Goal: Task Accomplishment & Management: Manage account settings

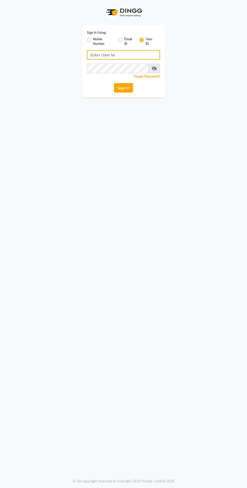
click at [136, 56] on input "Username" at bounding box center [123, 55] width 73 height 10
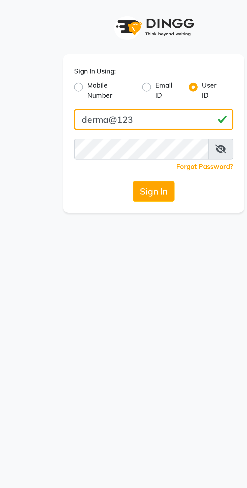
type input "derma@123"
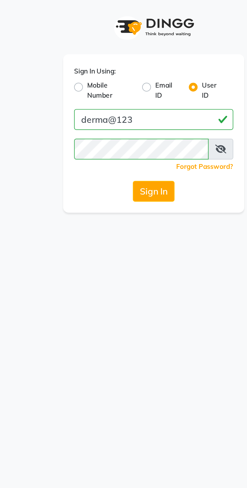
click at [124, 87] on button "Sign In" at bounding box center [123, 88] width 19 height 10
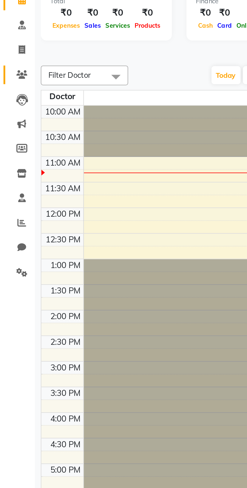
click at [11, 67] on icon at bounding box center [9, 65] width 5 height 4
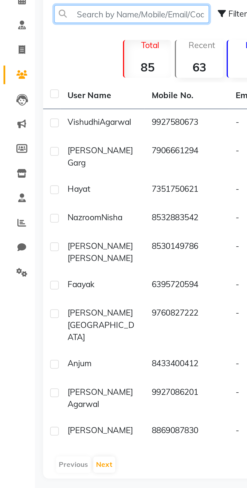
click at [54, 39] on input "text" at bounding box center [56, 39] width 67 height 8
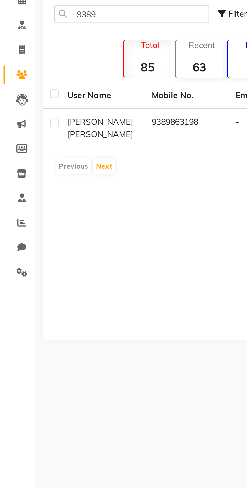
click at [78, 88] on td "9389863198" at bounding box center [80, 88] width 36 height 17
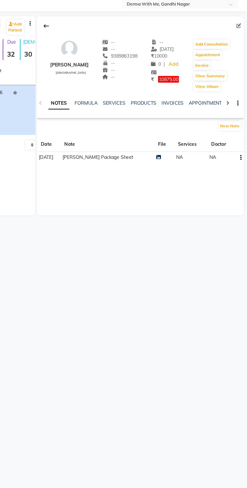
click at [232, 95] on icon at bounding box center [232, 95] width 2 height 4
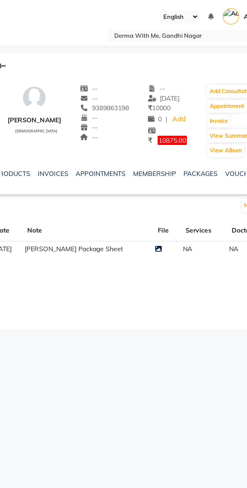
scroll to position [0, 78]
click at [188, 97] on link "PACKAGES" at bounding box center [188, 94] width 19 height 5
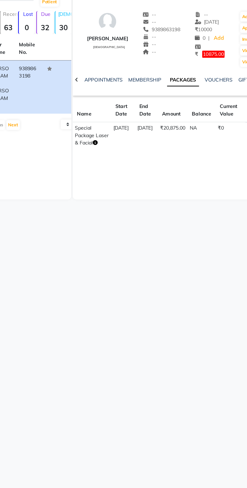
click at [102, 141] on icon "button" at bounding box center [104, 140] width 4 height 4
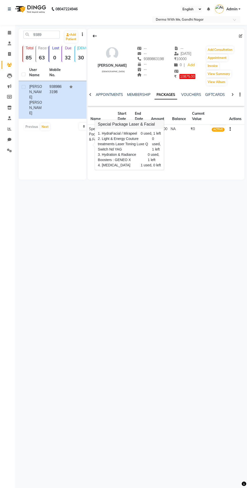
click at [145, 218] on div "08047224946 Select Location × Derma With Me, Gandhi Nagar English ENGLISH Españ…" at bounding box center [123, 244] width 247 height 488
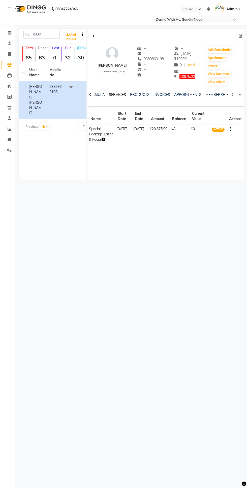
click at [119, 95] on link "SERVICES" at bounding box center [117, 94] width 17 height 5
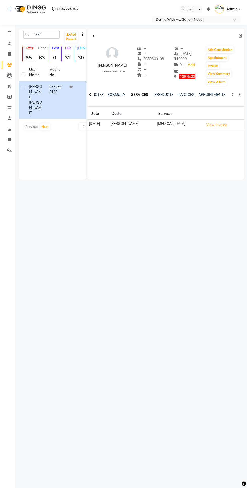
click at [90, 94] on icon at bounding box center [90, 95] width 2 height 4
click at [102, 95] on link "NOTES" at bounding box center [101, 94] width 11 height 5
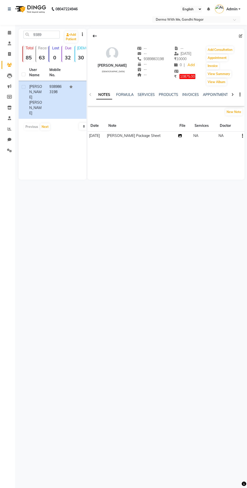
click at [182, 136] on icon at bounding box center [180, 136] width 4 height 4
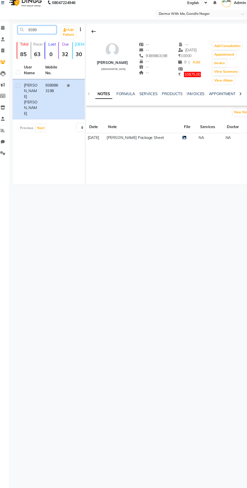
click at [46, 34] on input "9389" at bounding box center [41, 35] width 36 height 8
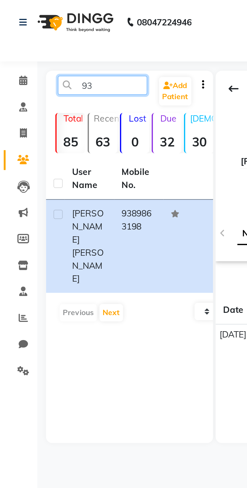
type input "9"
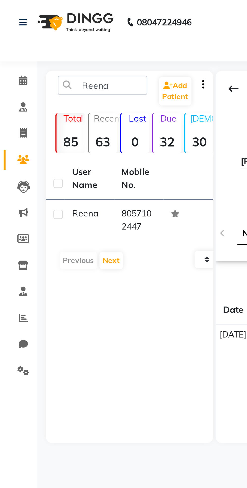
click at [45, 88] on td "Reena" at bounding box center [36, 89] width 20 height 17
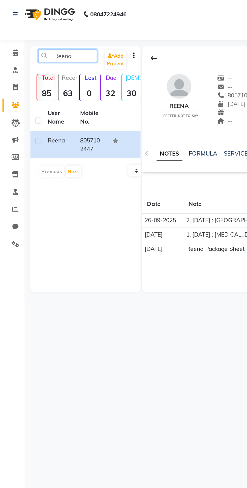
click at [49, 34] on input "Reena" at bounding box center [41, 35] width 36 height 8
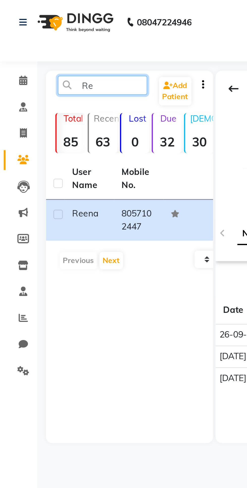
type input "R"
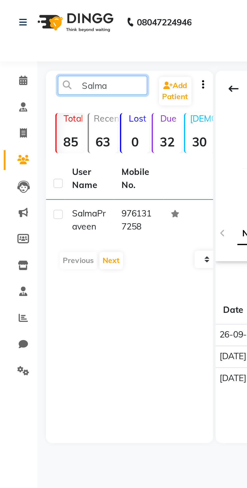
type input "Salma"
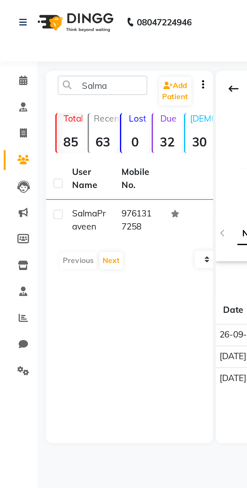
click at [45, 90] on td "Salma Praveen" at bounding box center [36, 89] width 20 height 17
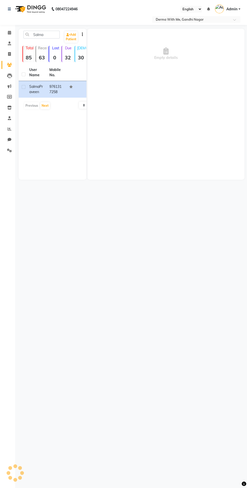
click at [52, 91] on td "9761317258" at bounding box center [56, 89] width 20 height 17
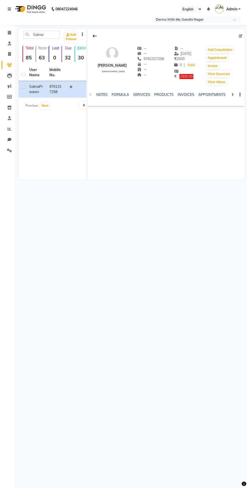
click at [9, 65] on icon at bounding box center [9, 65] width 5 height 4
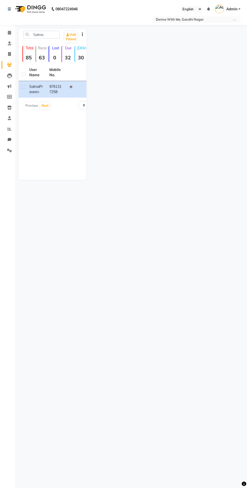
click at [57, 94] on td "9761317258" at bounding box center [56, 89] width 20 height 17
click at [49, 86] on td "9761317258" at bounding box center [56, 89] width 20 height 17
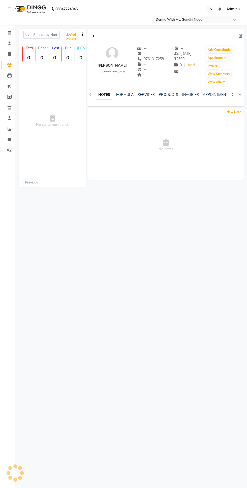
select select "en"
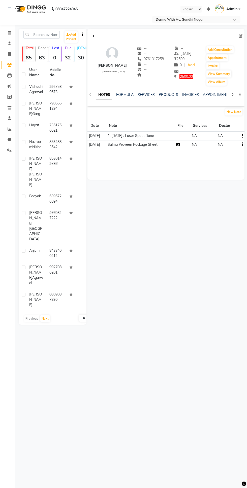
click at [180, 146] on icon at bounding box center [178, 145] width 4 height 4
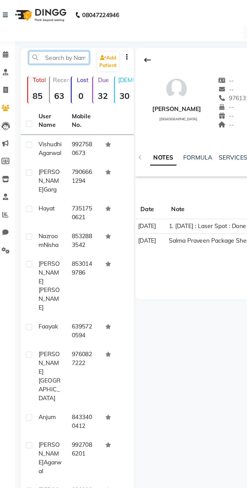
click at [42, 36] on input "text" at bounding box center [41, 35] width 36 height 8
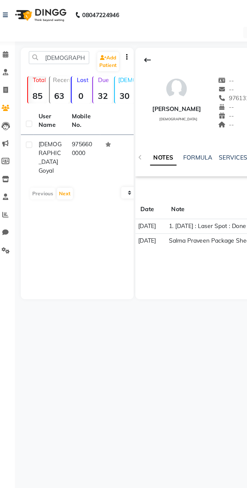
click at [47, 91] on td "9756600000" at bounding box center [56, 94] width 20 height 27
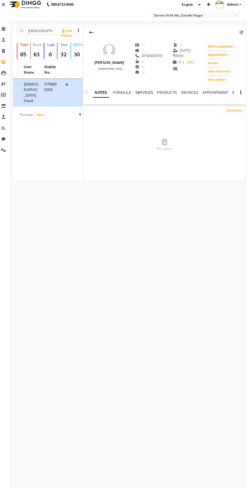
click at [147, 95] on link "SERVICES" at bounding box center [146, 94] width 17 height 5
click at [188, 93] on link "INVOICES" at bounding box center [186, 94] width 17 height 5
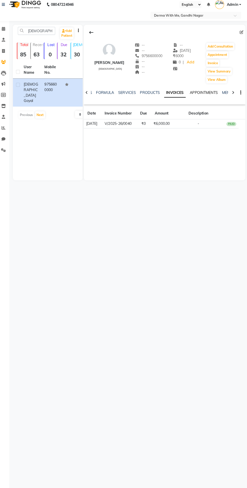
click at [205, 94] on link "APPOINTMENTS" at bounding box center [203, 94] width 27 height 5
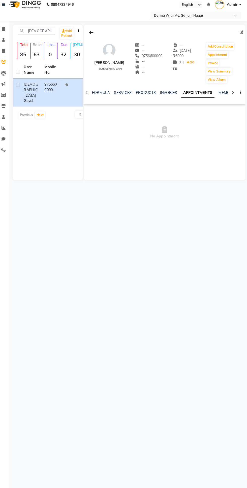
click at [229, 95] on div "NOTES FORMULA SERVICES PRODUCTS INVOICES APPOINTMENTS MEMBERSHIP PACKAGES VOUCH…" at bounding box center [165, 94] width 157 height 17
click at [228, 95] on div "NOTES FORMULA SERVICES PRODUCTS INVOICES APPOINTMENTS MEMBERSHIP PACKAGES VOUCH…" at bounding box center [165, 94] width 157 height 17
click at [223, 95] on link "MEMBERSHIP" at bounding box center [229, 94] width 23 height 5
click at [188, 95] on link "PACKAGES" at bounding box center [187, 94] width 19 height 5
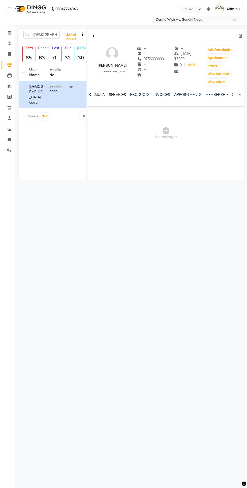
click at [116, 97] on link "SERVICES" at bounding box center [117, 94] width 17 height 5
click at [121, 93] on link "FORMULA" at bounding box center [116, 94] width 17 height 5
click at [96, 94] on link "NOTES" at bounding box center [101, 94] width 11 height 5
click at [191, 95] on link "INVOICES" at bounding box center [190, 94] width 17 height 5
click at [200, 96] on link "APPOINTMENTS" at bounding box center [203, 94] width 27 height 5
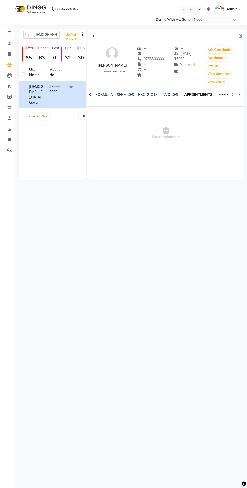
click at [221, 95] on link "MEMBERSHIP" at bounding box center [229, 94] width 23 height 5
click at [145, 95] on link "PRODUCTS" at bounding box center [143, 94] width 19 height 5
click at [48, 35] on input "[DEMOGRAPHIC_DATA]" at bounding box center [41, 35] width 36 height 8
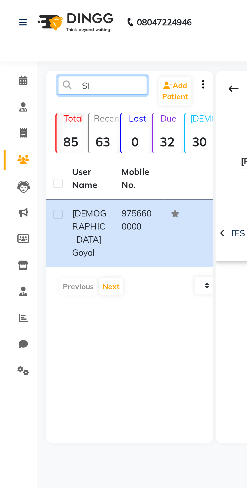
type input "S"
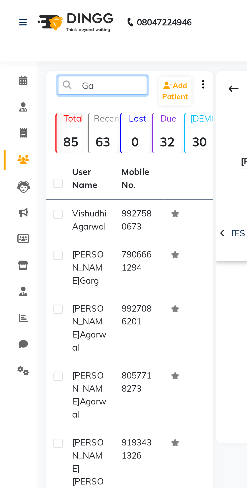
type input "G"
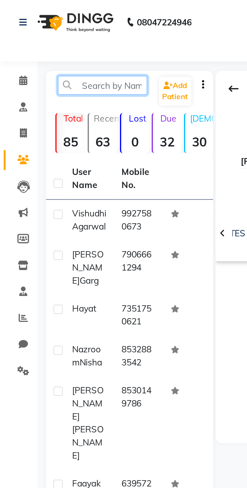
click at [44, 36] on input "text" at bounding box center [41, 35] width 36 height 8
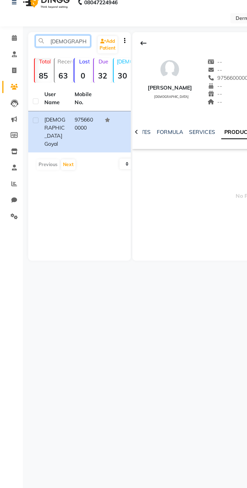
type input "[DEMOGRAPHIC_DATA]"
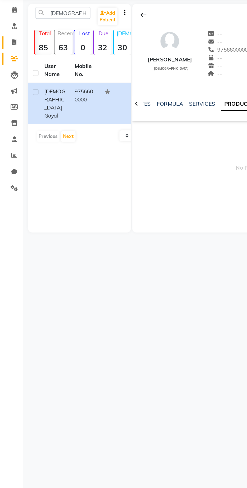
click at [11, 55] on icon at bounding box center [9, 54] width 3 height 4
select select "service"
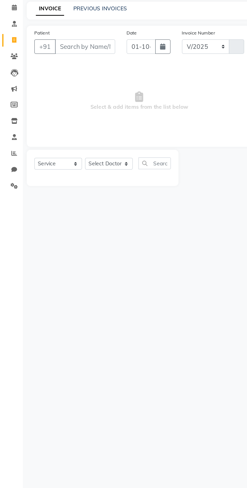
select select "8404"
type input "0099"
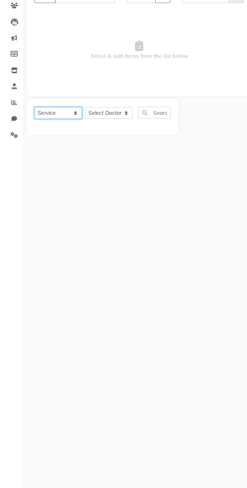
click at [39, 138] on select "Select Service Product Membership Package Voucher Prepaid Gift Card" at bounding box center [38, 136] width 31 height 8
click at [74, 137] on select "Select Doctor [PERSON_NAME] Manager [PERSON_NAME] Recipient [PERSON_NAME]" at bounding box center [71, 136] width 31 height 8
select select "91539"
click at [56, 132] on select "Select Doctor [PERSON_NAME] Manager [PERSON_NAME] Recipient [PERSON_NAME]" at bounding box center [71, 136] width 31 height 8
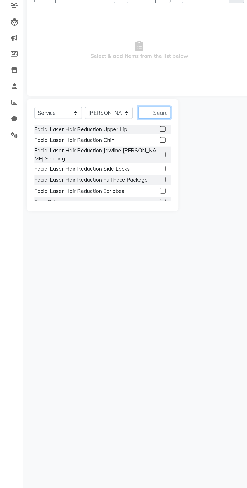
click at [104, 135] on input "text" at bounding box center [101, 136] width 21 height 8
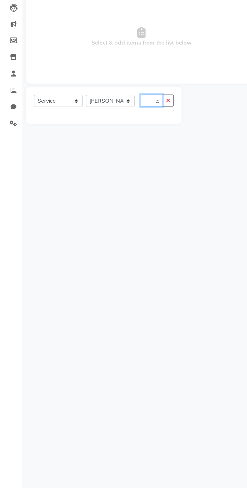
scroll to position [0, 3]
type input "Exc"
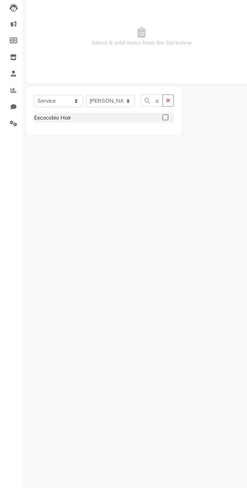
click at [107, 147] on label at bounding box center [108, 147] width 4 height 4
click at [107, 147] on input "checkbox" at bounding box center [107, 146] width 3 height 3
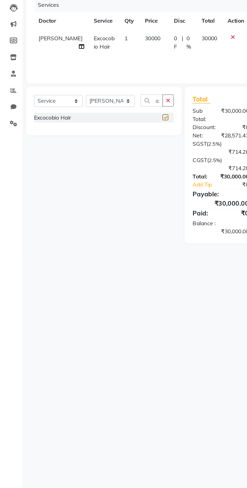
scroll to position [0, 0]
checkbox input "false"
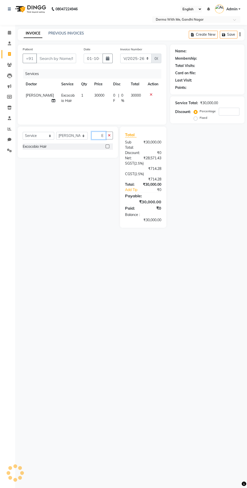
click at [102, 136] on input "Exc" at bounding box center [98, 136] width 14 height 8
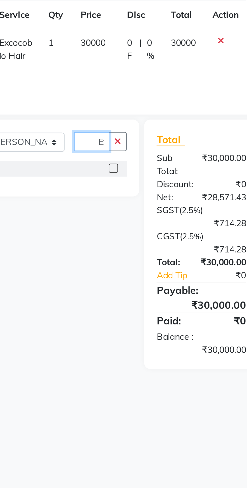
scroll to position [0, 3]
type input "E"
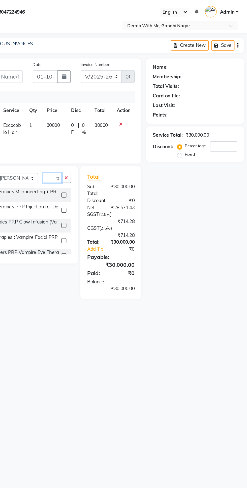
type input "Prp"
click at [151, 95] on icon at bounding box center [151, 95] width 3 height 4
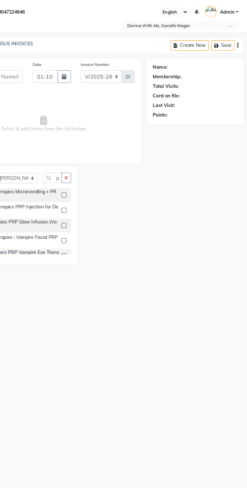
scroll to position [0, 0]
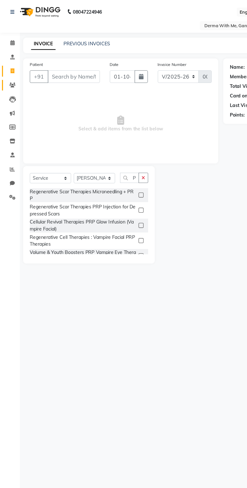
click at [9, 65] on icon at bounding box center [9, 65] width 5 height 4
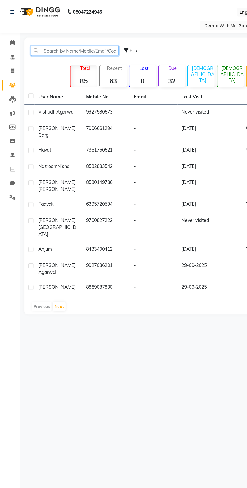
click at [71, 39] on input "text" at bounding box center [56, 39] width 67 height 8
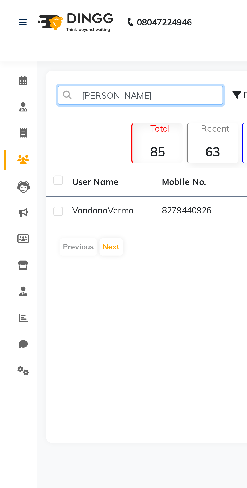
type input "[PERSON_NAME]"
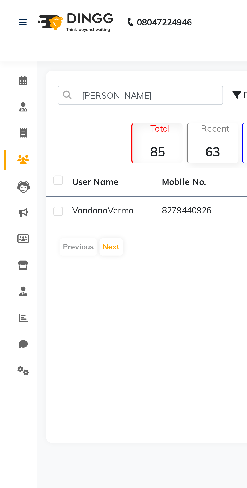
click at [71, 85] on td "8279440926" at bounding box center [80, 86] width 36 height 12
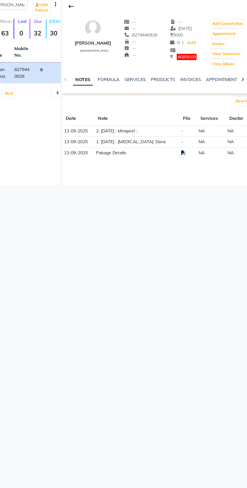
scroll to position [0, 2]
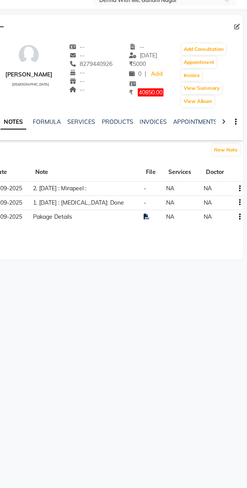
click at [242, 136] on icon "button" at bounding box center [242, 136] width 1 height 0
click at [228, 137] on div "Edit" at bounding box center [230, 136] width 8 height 6
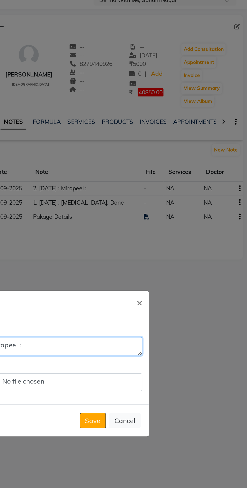
click at [150, 239] on textarea "2. [DATE] : Mirapeel :" at bounding box center [123, 233] width 117 height 11
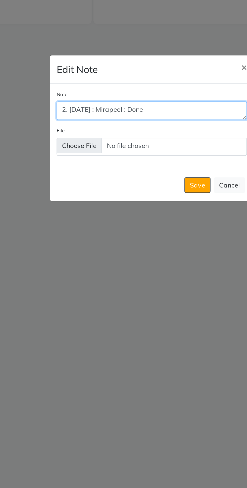
type textarea "2. [DATE] : Mirapeel : Done"
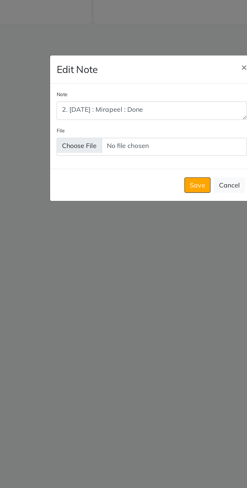
click at [150, 284] on button "Save" at bounding box center [152, 280] width 16 height 10
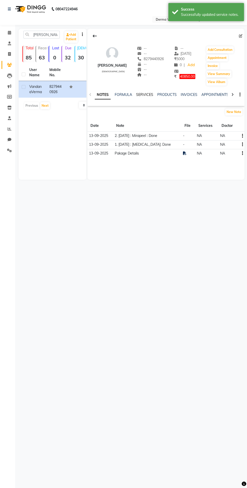
click at [147, 95] on link "SERVICES" at bounding box center [144, 94] width 17 height 5
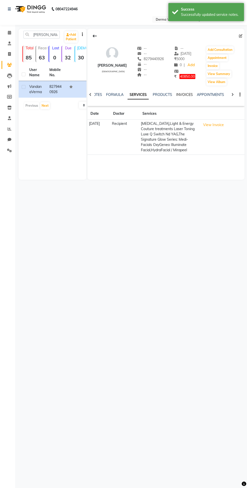
click at [182, 94] on link "INVOICES" at bounding box center [184, 94] width 17 height 5
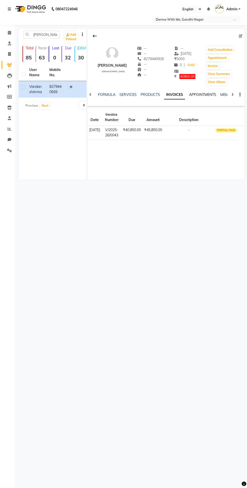
click at [202, 95] on link "APPOINTMENTS" at bounding box center [202, 94] width 27 height 5
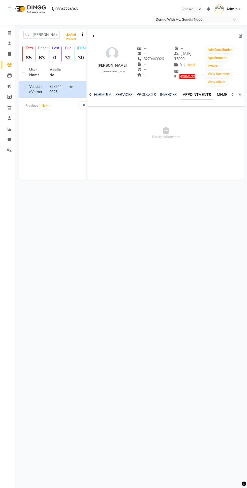
click at [219, 94] on link "MEMBERSHIP" at bounding box center [228, 94] width 23 height 5
click at [232, 94] on icon at bounding box center [232, 95] width 2 height 4
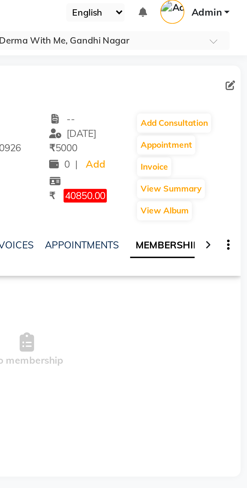
click at [231, 94] on icon at bounding box center [232, 95] width 2 height 4
click at [230, 94] on div at bounding box center [233, 94] width 6 height 10
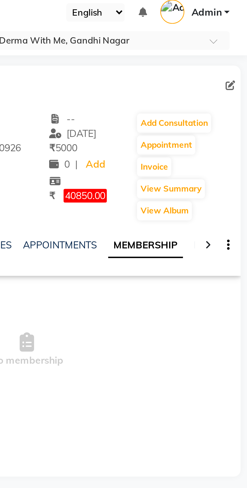
click at [232, 95] on icon at bounding box center [232, 95] width 2 height 4
click at [223, 95] on link "PACKAGES" at bounding box center [232, 94] width 19 height 5
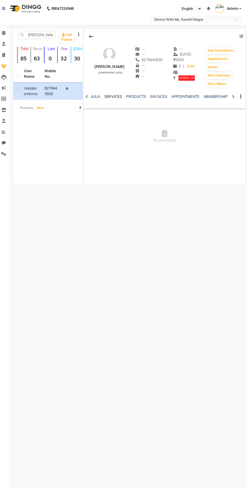
click at [118, 95] on link "SERVICES" at bounding box center [115, 94] width 17 height 5
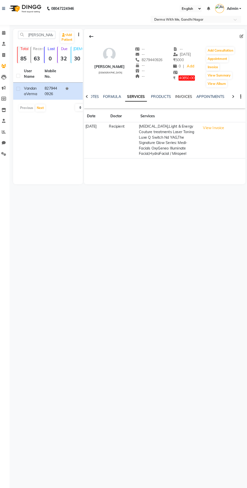
click at [186, 95] on link "INVOICES" at bounding box center [184, 94] width 17 height 5
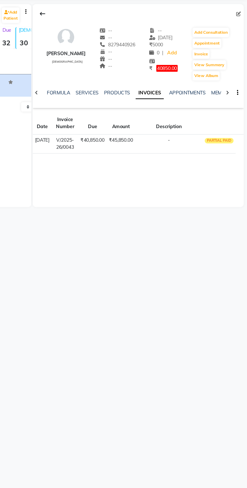
click at [180, 132] on td "-" at bounding box center [189, 133] width 50 height 14
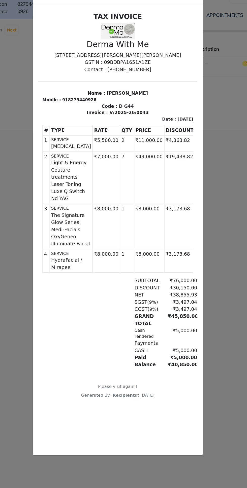
scroll to position [2, 0]
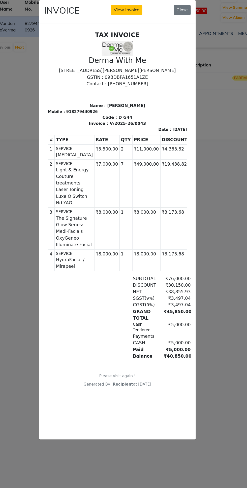
click at [128, 80] on button "View Invoice" at bounding box center [130, 76] width 25 height 8
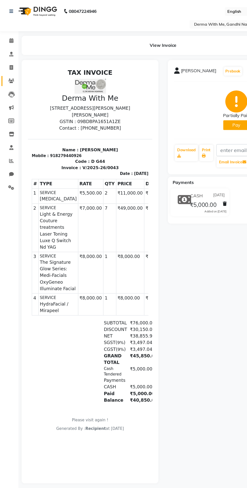
click at [9, 65] on icon at bounding box center [9, 65] width 5 height 4
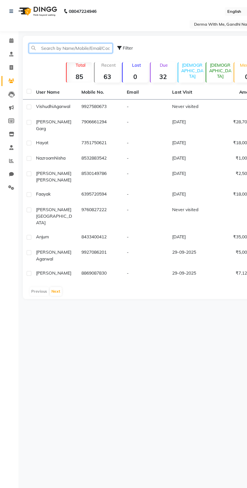
click at [46, 40] on input "text" at bounding box center [56, 39] width 67 height 8
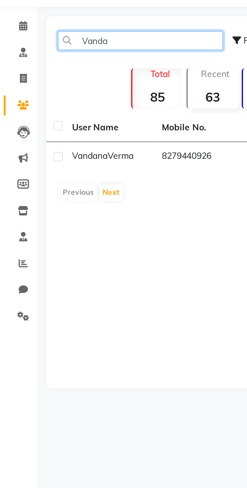
type input "Vanda"
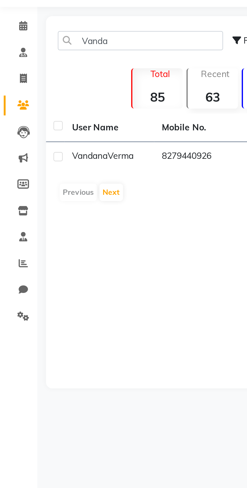
click at [70, 89] on td "8279440926" at bounding box center [80, 86] width 36 height 12
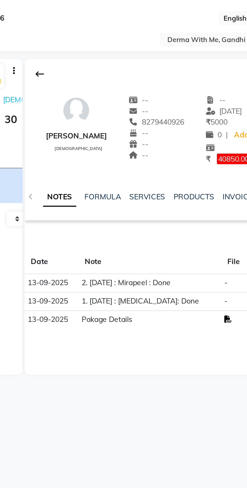
click at [186, 154] on icon at bounding box center [185, 154] width 4 height 4
